Goal: Information Seeking & Learning: Learn about a topic

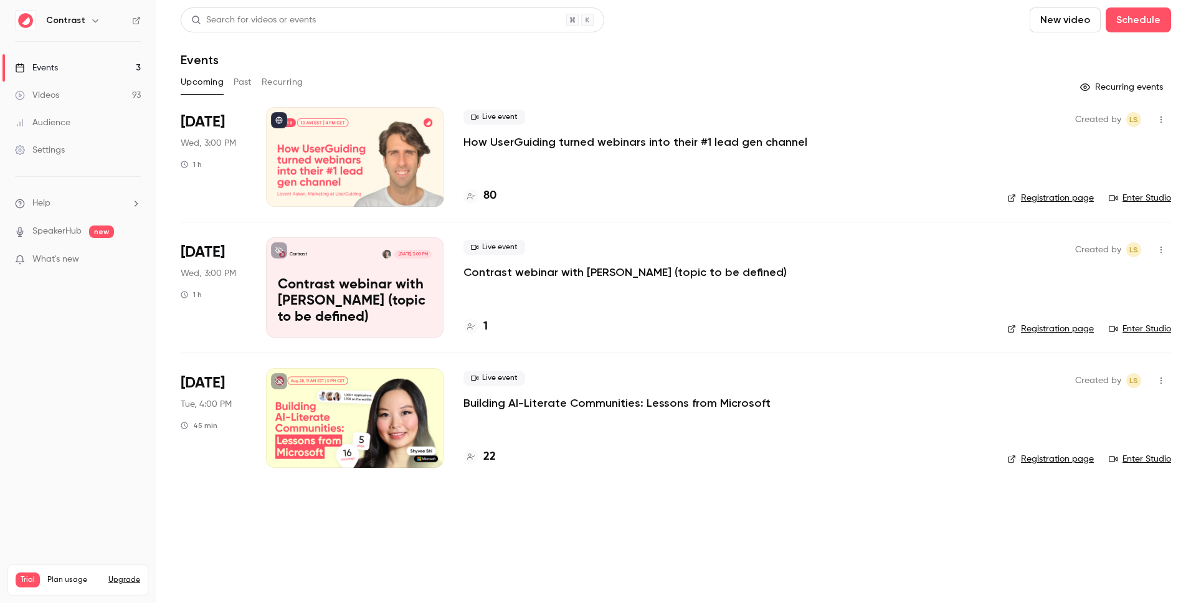
click at [499, 193] on div "80" at bounding box center [726, 196] width 524 height 17
click at [492, 194] on h4 "80" at bounding box center [490, 196] width 13 height 17
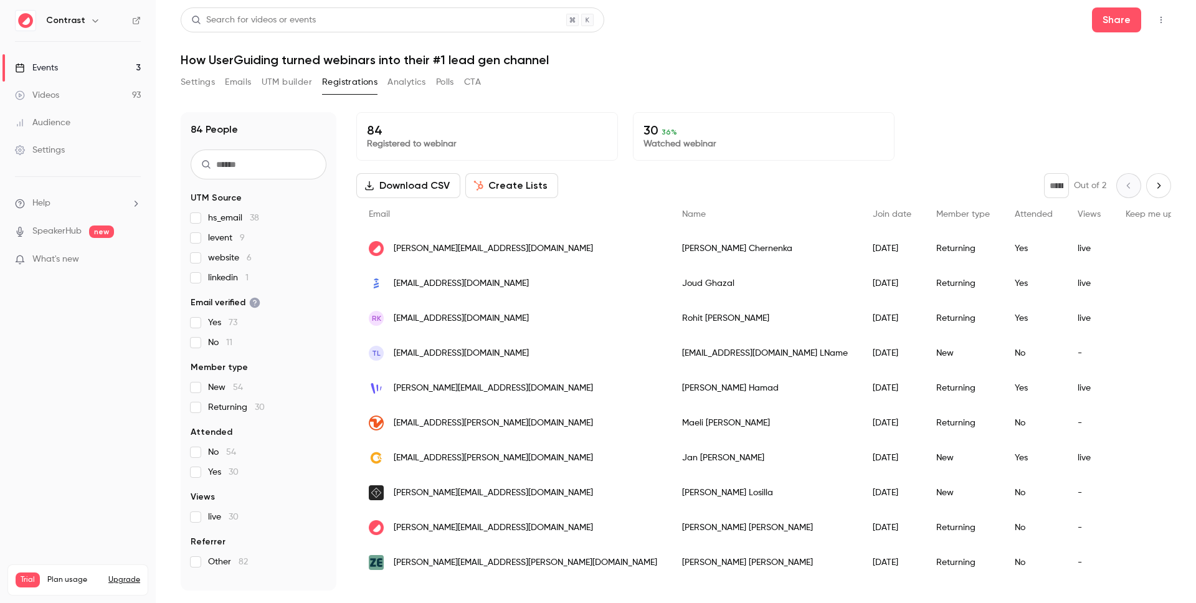
click at [222, 163] on input "text" at bounding box center [259, 165] width 136 height 30
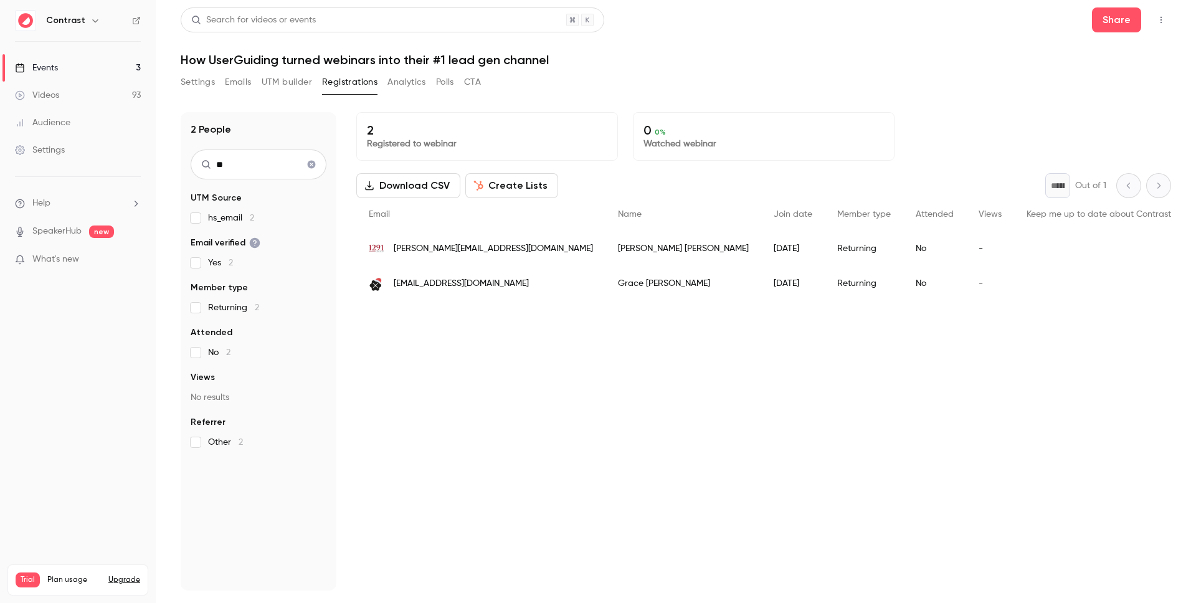
type input "*"
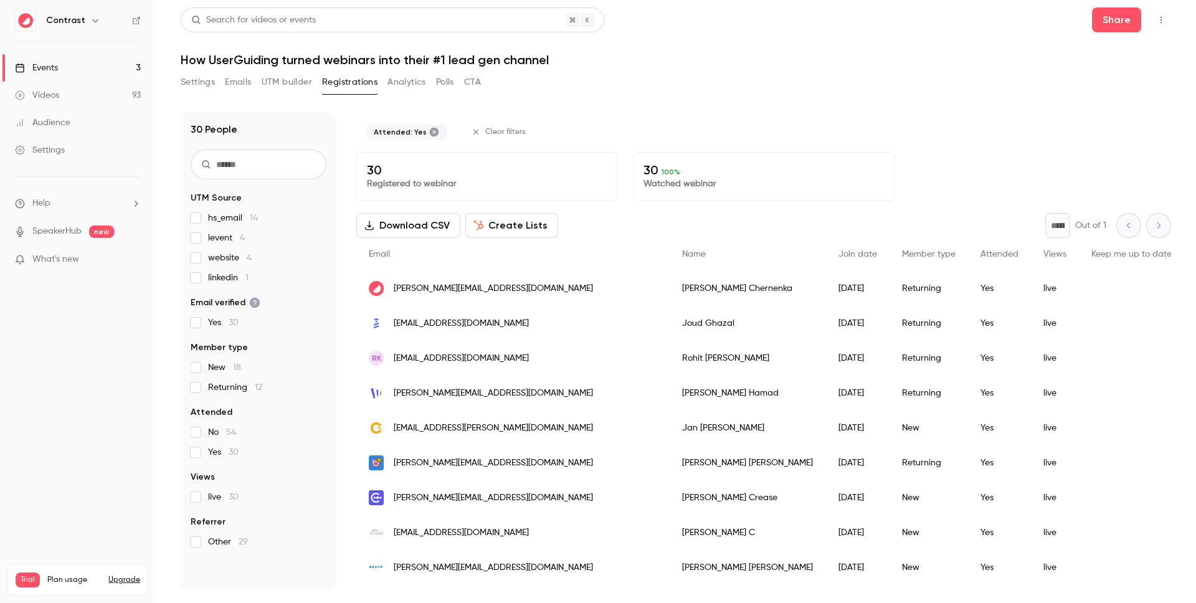
click at [503, 128] on span "Clear filters" at bounding box center [505, 132] width 41 height 10
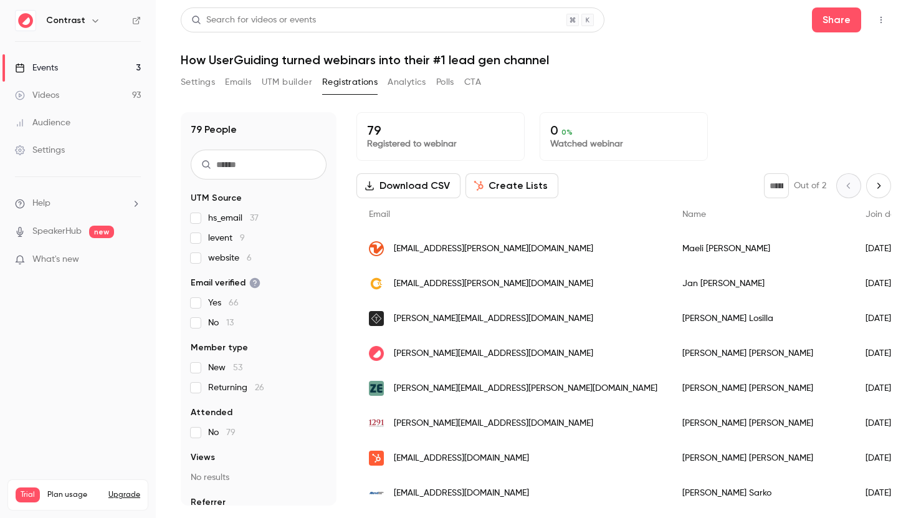
click at [56, 73] on div "Events" at bounding box center [36, 68] width 43 height 12
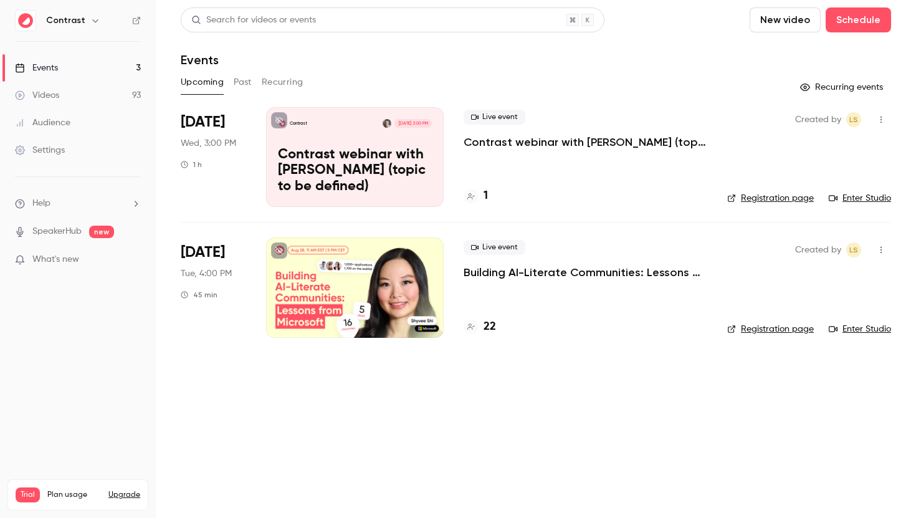
click at [74, 105] on link "Videos 93" at bounding box center [78, 95] width 156 height 27
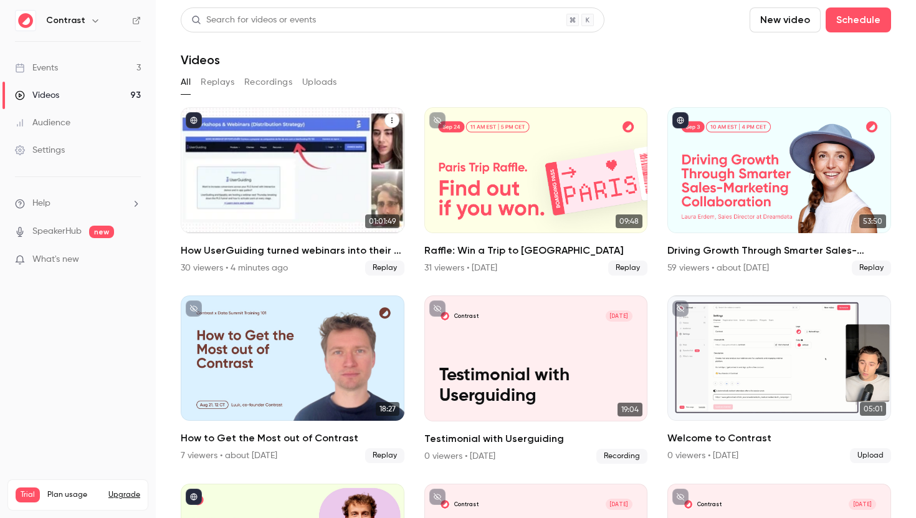
click at [254, 254] on h2 "How UserGuiding turned webinars into their #1 lead gen channel" at bounding box center [293, 250] width 224 height 15
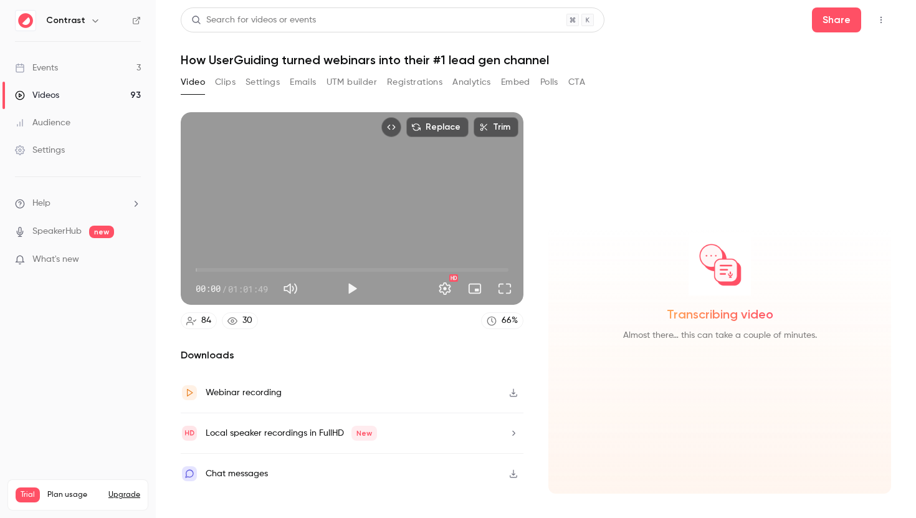
click at [484, 80] on button "Analytics" at bounding box center [471, 82] width 39 height 20
